Goal: Transaction & Acquisition: Purchase product/service

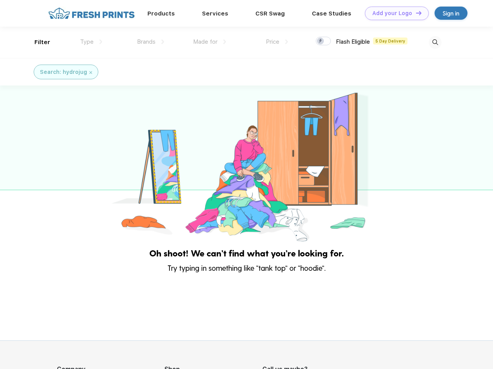
click at [394, 13] on link "Add your Logo Design Tool" at bounding box center [397, 14] width 64 height 14
click at [0, 0] on div "Design Tool" at bounding box center [0, 0] width 0 height 0
click at [415, 13] on link "Add your Logo Design Tool" at bounding box center [397, 14] width 64 height 14
click at [37, 42] on div "Filter" at bounding box center [42, 42] width 16 height 9
click at [91, 42] on span "Type" at bounding box center [87, 41] width 14 height 7
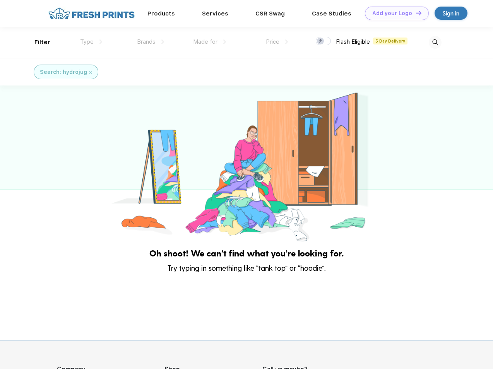
click at [151, 42] on span "Brands" at bounding box center [146, 41] width 19 height 7
click at [210, 42] on span "Made for" at bounding box center [205, 41] width 24 height 7
click at [277, 42] on span "Price" at bounding box center [273, 41] width 14 height 7
click at [323, 41] on div at bounding box center [323, 41] width 15 height 9
click at [321, 41] on input "checkbox" at bounding box center [318, 38] width 5 height 5
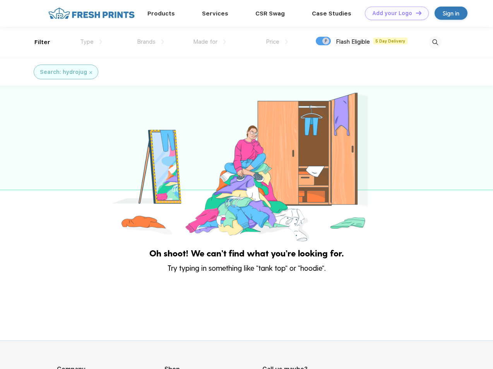
click at [435, 42] on img at bounding box center [435, 42] width 13 height 13
